Goal: Task Accomplishment & Management: Manage account settings

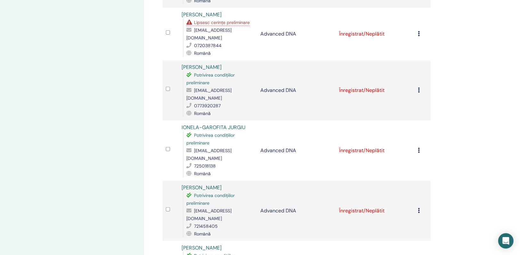
scroll to position [409, 0]
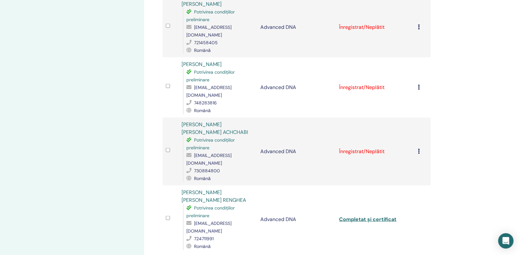
click at [418, 149] on icon at bounding box center [419, 151] width 2 height 5
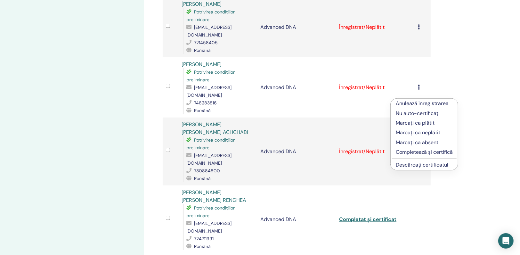
click at [421, 154] on p "Completează și certifică" at bounding box center [424, 152] width 57 height 8
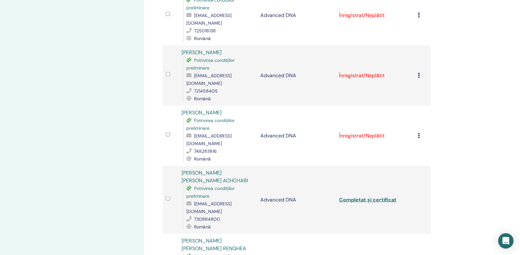
scroll to position [345, 0]
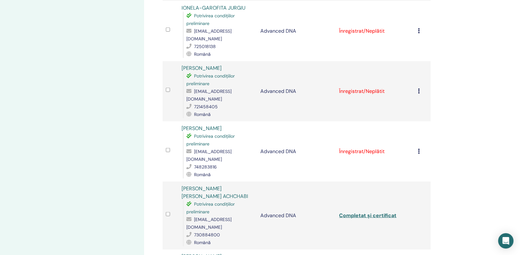
click at [418, 148] on div "Anulează înregistrarea Nu auto-certificați Marcați ca plătit Marcați ca neplăti…" at bounding box center [422, 152] width 9 height 8
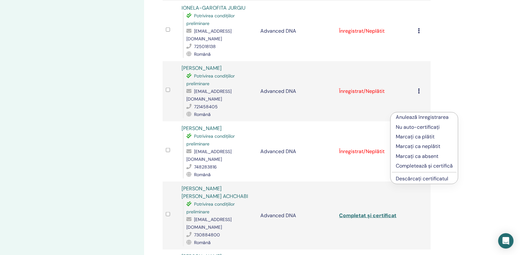
click at [421, 165] on p "Completează și certifică" at bounding box center [424, 166] width 57 height 8
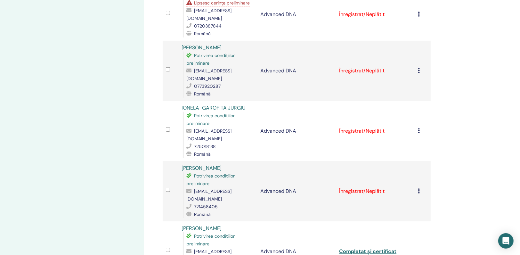
scroll to position [249, 0]
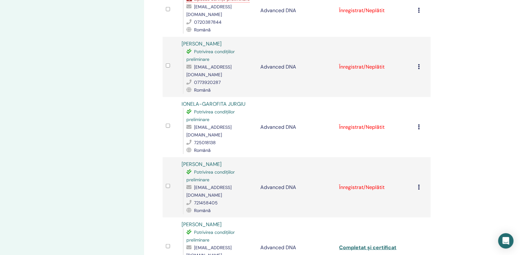
click at [420, 184] on icon at bounding box center [419, 186] width 2 height 5
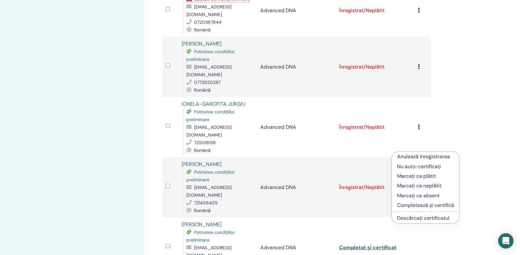
click at [419, 204] on p "Completează și certifică" at bounding box center [425, 205] width 57 height 8
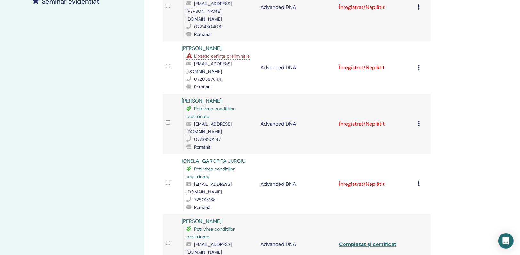
scroll to position [192, 0]
click at [418, 120] on icon at bounding box center [419, 122] width 2 height 5
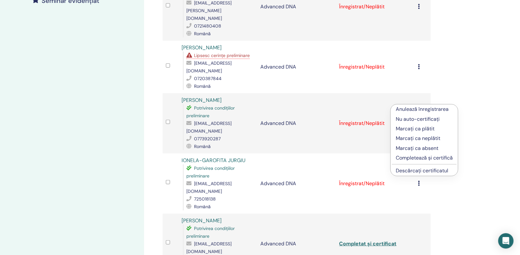
click at [421, 159] on p "Completează și certifică" at bounding box center [424, 158] width 57 height 8
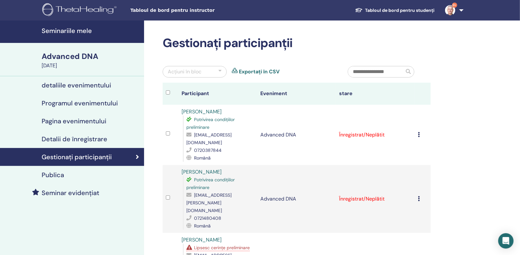
scroll to position [32, 0]
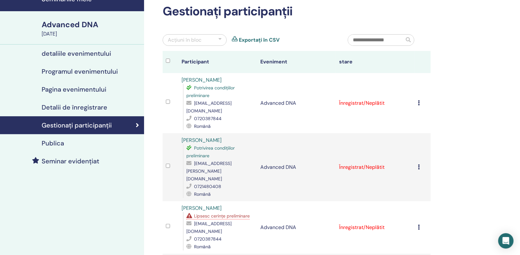
click at [419, 164] on icon at bounding box center [419, 166] width 2 height 5
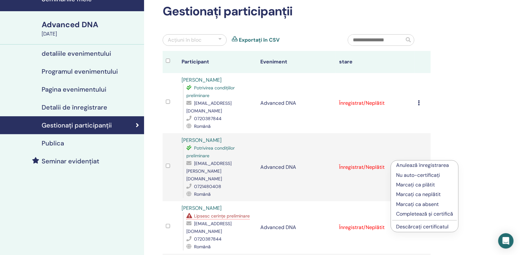
click at [421, 215] on p "Completează și certifică" at bounding box center [424, 214] width 57 height 8
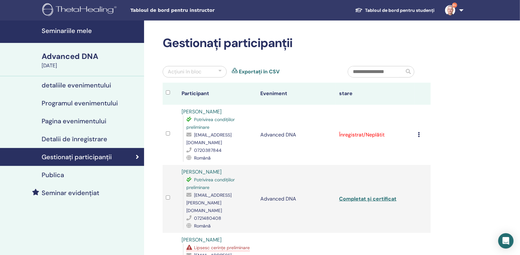
click at [421, 135] on div "Anulează înregistrarea Nu auto-certificați Marcați ca plătit Marcați ca neplăti…" at bounding box center [422, 135] width 9 height 8
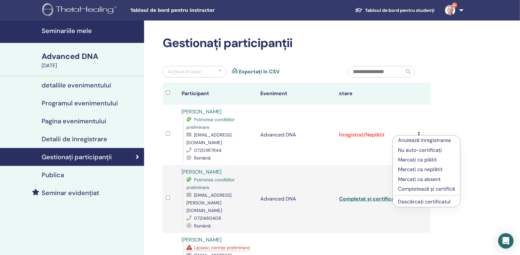
click at [422, 190] on p "Completează și certifică" at bounding box center [426, 189] width 57 height 8
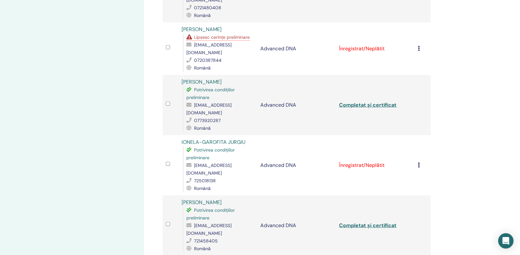
scroll to position [192, 0]
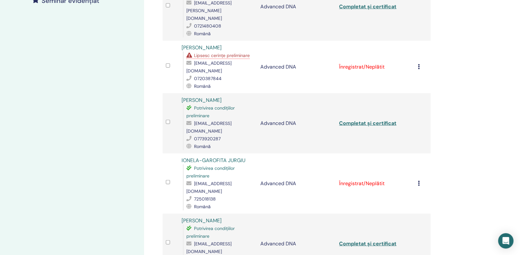
click at [419, 181] on icon at bounding box center [419, 183] width 2 height 5
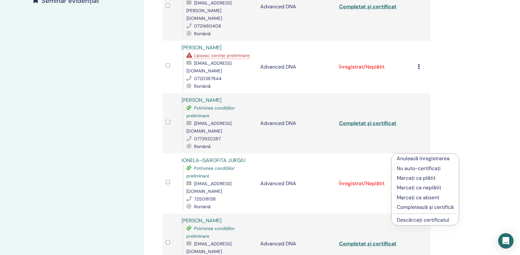
click at [417, 159] on p "Anulează înregistrarea" at bounding box center [425, 159] width 57 height 8
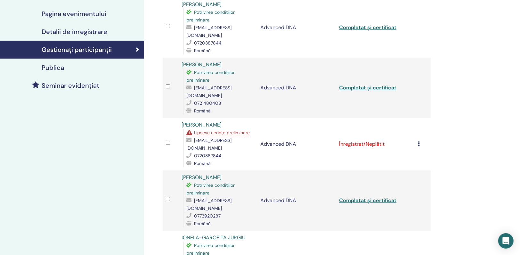
scroll to position [88, 0]
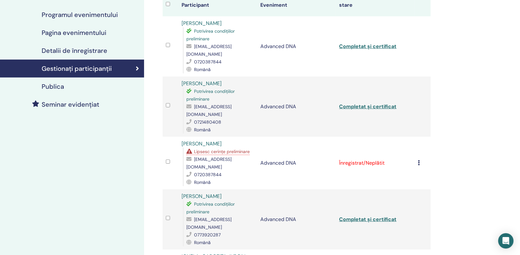
click at [418, 160] on icon at bounding box center [419, 162] width 2 height 5
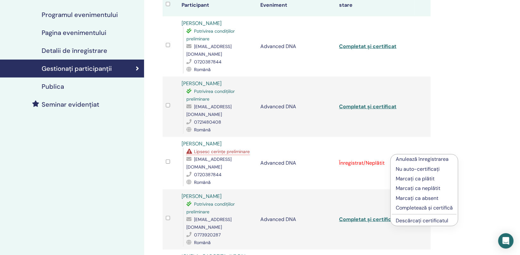
click at [419, 160] on p "Anulează înregistrarea" at bounding box center [424, 159] width 57 height 8
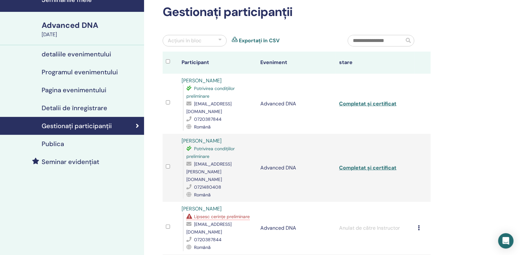
scroll to position [32, 0]
